Goal: Transaction & Acquisition: Purchase product/service

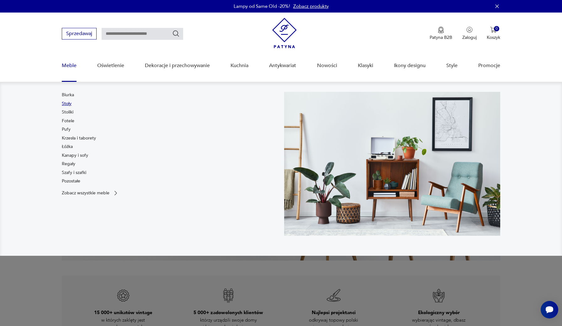
click at [69, 102] on link "Stoły" at bounding box center [67, 104] width 10 height 6
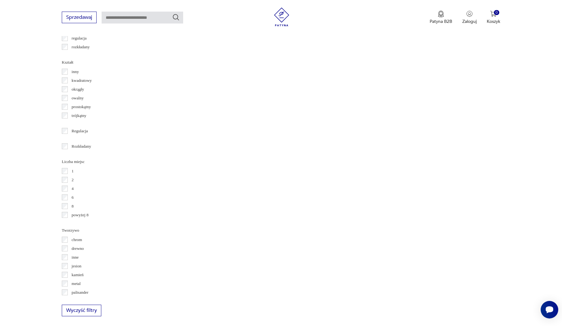
scroll to position [782, 0]
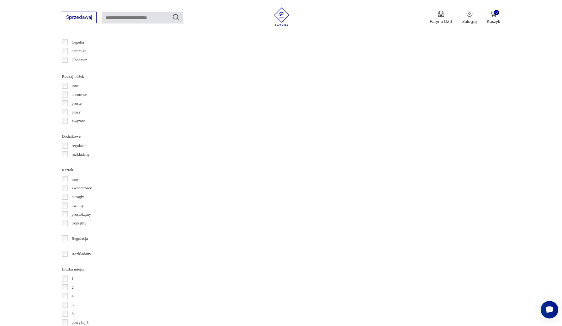
scroll to position [672, 0]
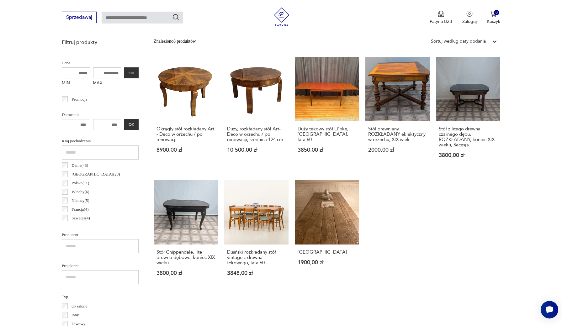
scroll to position [148, 0]
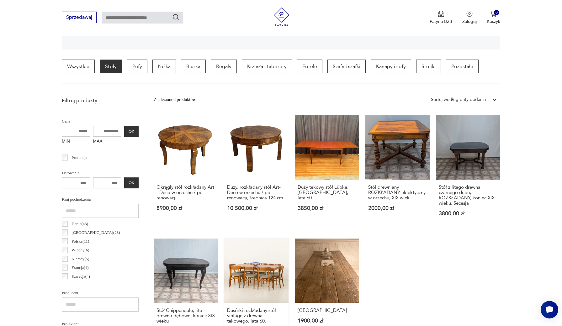
click at [250, 272] on link "Dusński rozkładany stół vintage z drewna tekowego, lata 60. 3848,00 zł" at bounding box center [256, 293] width 64 height 108
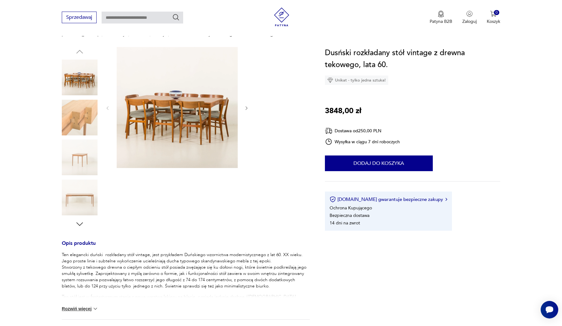
click at [246, 160] on div at bounding box center [177, 108] width 144 height 122
click at [85, 254] on p "Ten elegancki duński rozkładany stół vintage, jest przykładem Duńskiego wzornic…" at bounding box center [186, 271] width 248 height 38
click at [84, 247] on h3 "Opis produktu" at bounding box center [186, 247] width 248 height 10
click at [82, 207] on img at bounding box center [80, 198] width 36 height 36
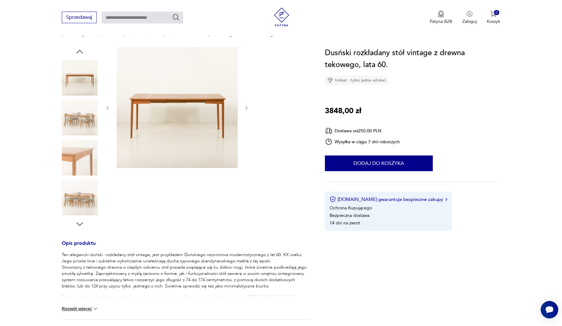
click at [248, 161] on div at bounding box center [177, 108] width 144 height 122
click at [245, 161] on div at bounding box center [177, 108] width 144 height 122
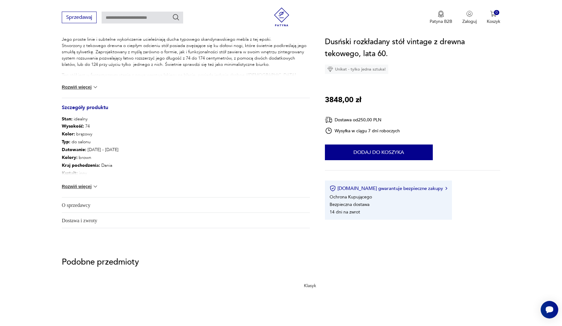
scroll to position [279, 0]
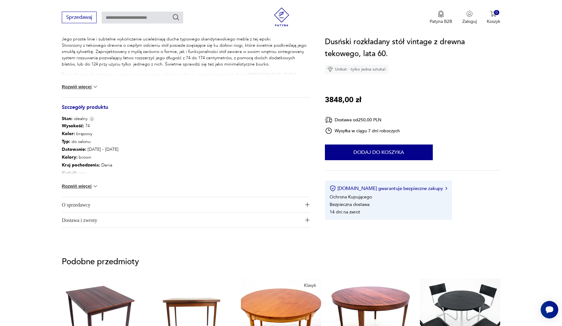
click at [87, 187] on button "Rozwiń więcej" at bounding box center [80, 186] width 36 height 6
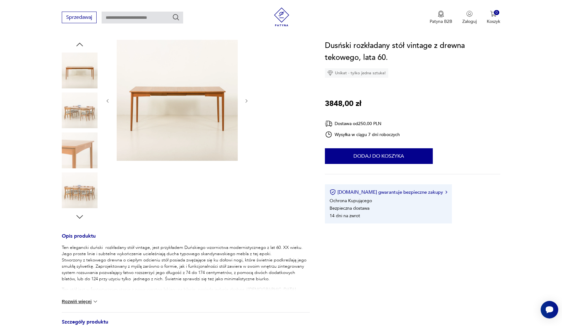
scroll to position [63, 0]
